Goal: Transaction & Acquisition: Purchase product/service

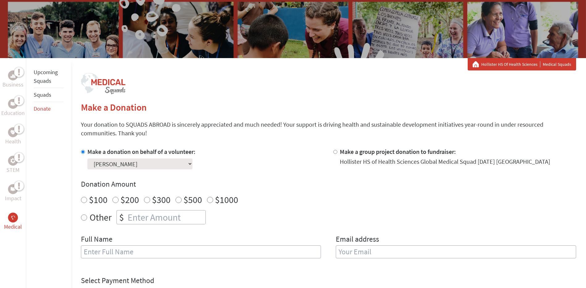
scroll to position [62, 0]
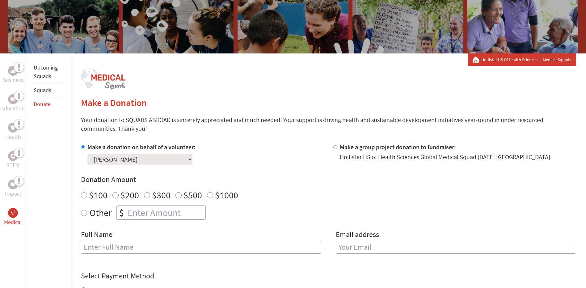
click at [162, 159] on select "Select a volunteer... [PERSON_NAME] [PERSON_NAME] [PERSON_NAME] [PERSON_NAME] […" at bounding box center [139, 159] width 105 height 11
click at [213, 166] on div "Make a donation on behalf of a volunteer: Select a volunteer... [PERSON_NAME] […" at bounding box center [328, 202] width 495 height 118
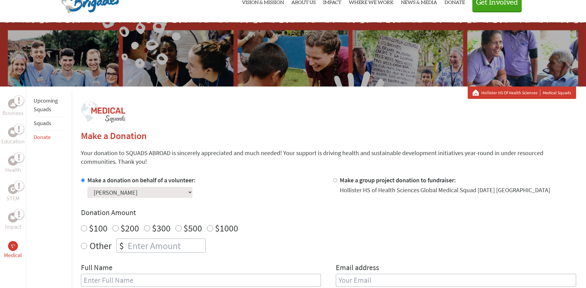
scroll to position [0, 0]
